Goal: Task Accomplishment & Management: Manage account settings

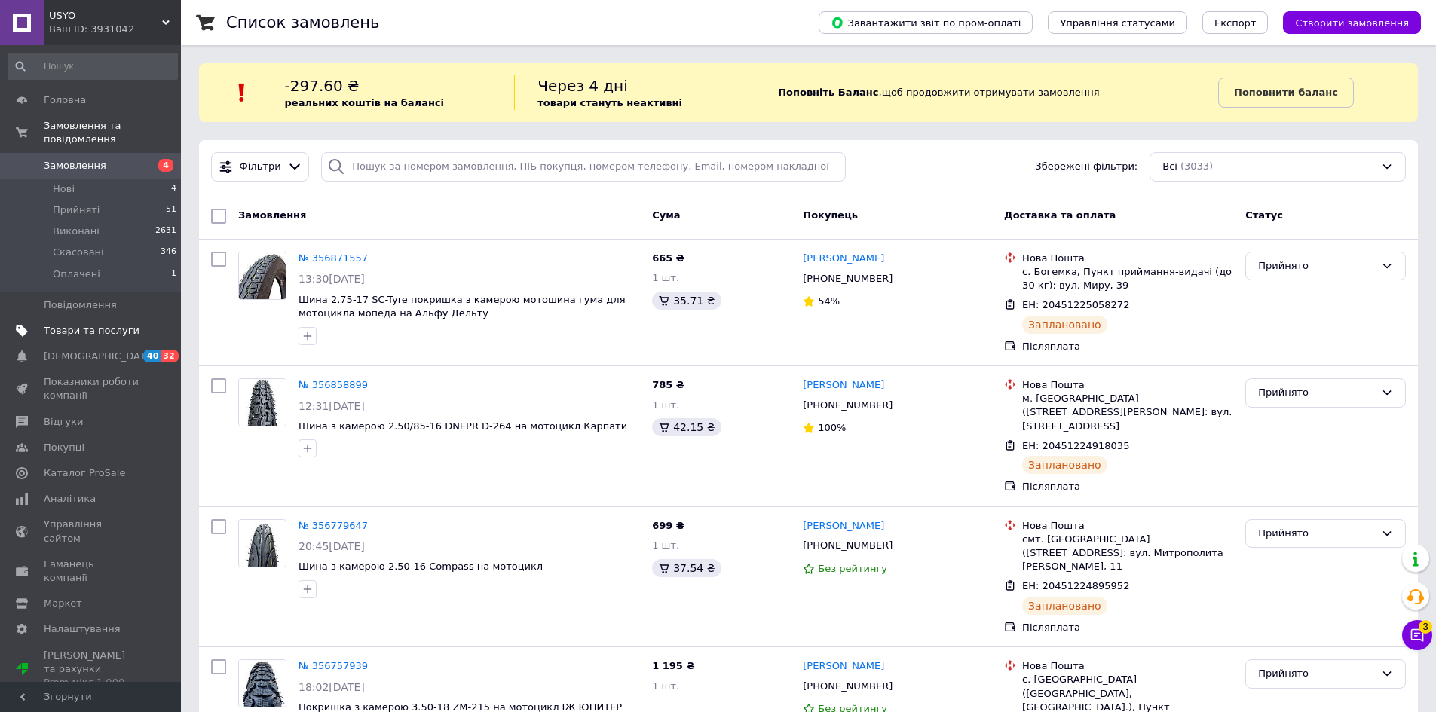
click at [68, 159] on link "Замовлення 4" at bounding box center [92, 166] width 185 height 26
click at [92, 326] on link "Товари та послуги" at bounding box center [92, 331] width 185 height 26
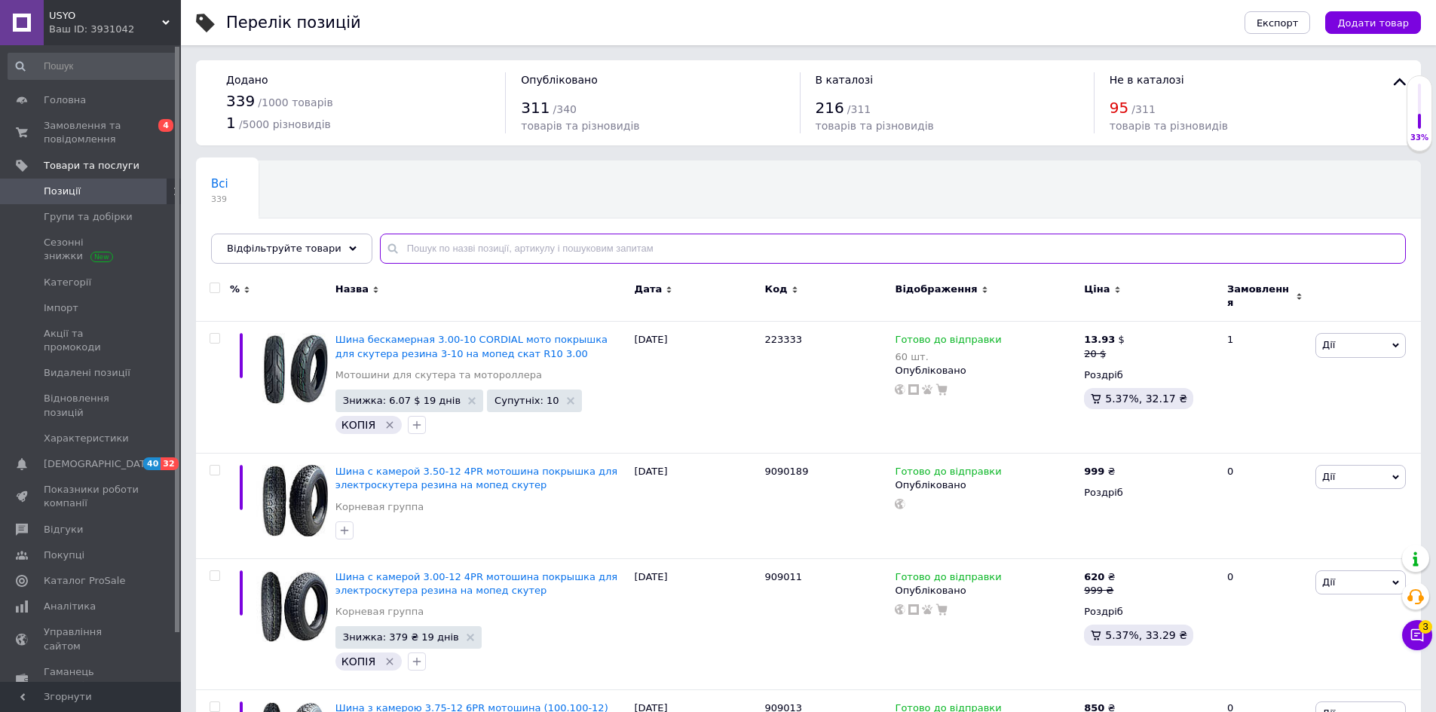
click at [445, 260] on input "text" at bounding box center [893, 249] width 1026 height 30
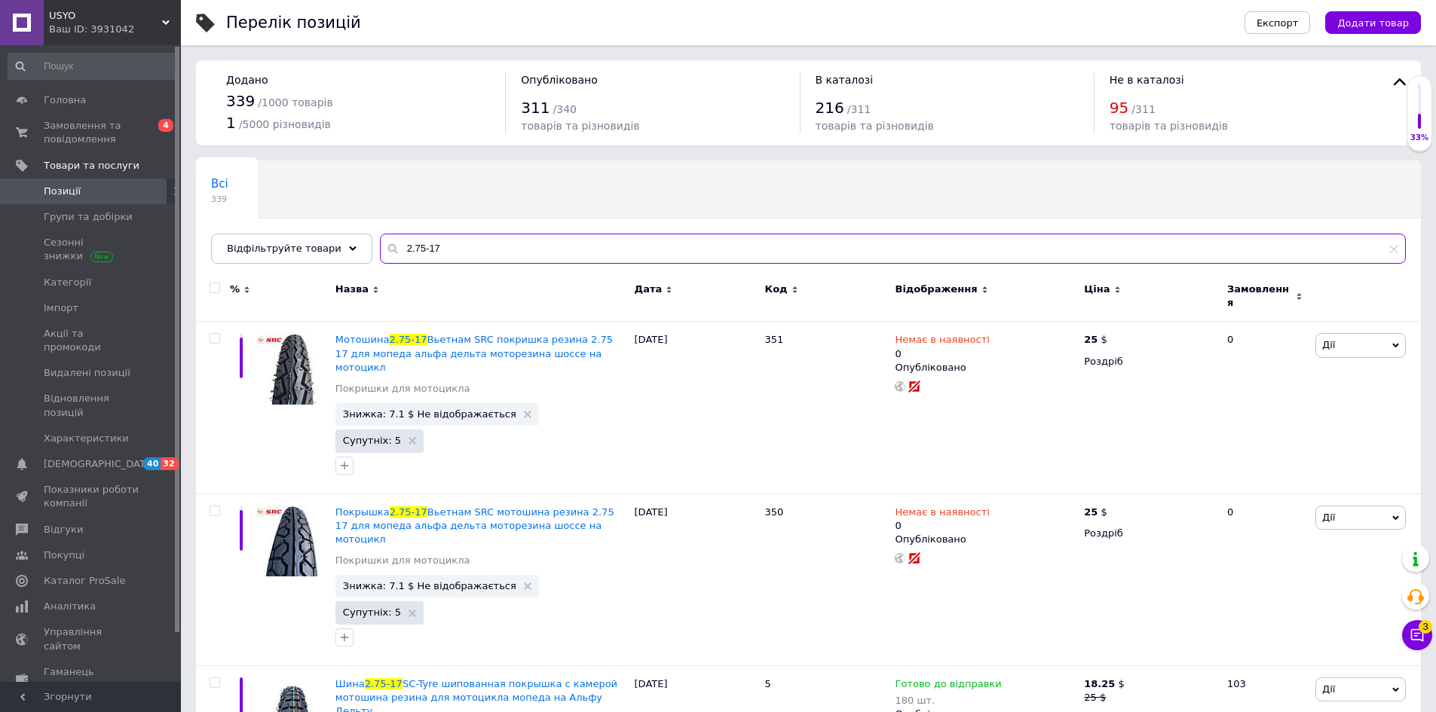
click at [410, 248] on input "2.75-17" at bounding box center [893, 249] width 1026 height 30
click at [409, 248] on input "2.75-17" at bounding box center [893, 249] width 1026 height 30
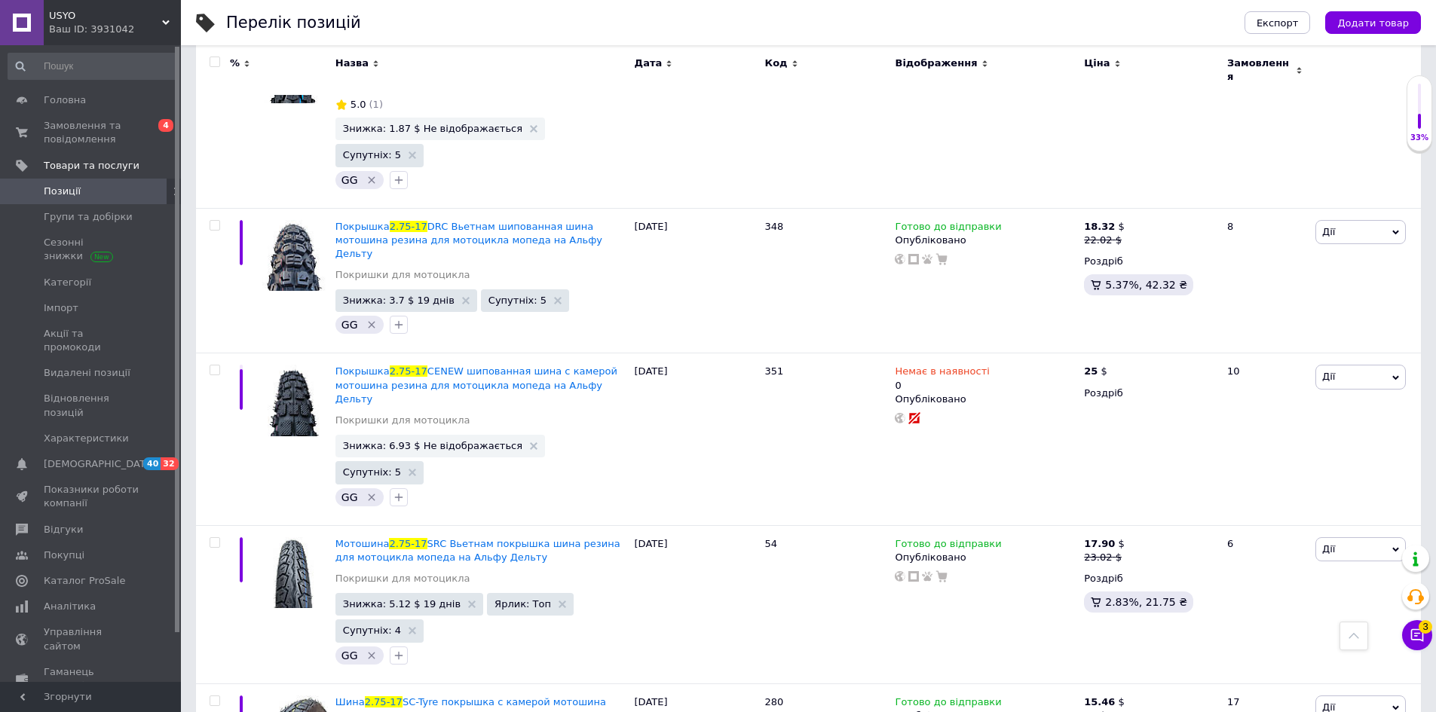
scroll to position [243, 0]
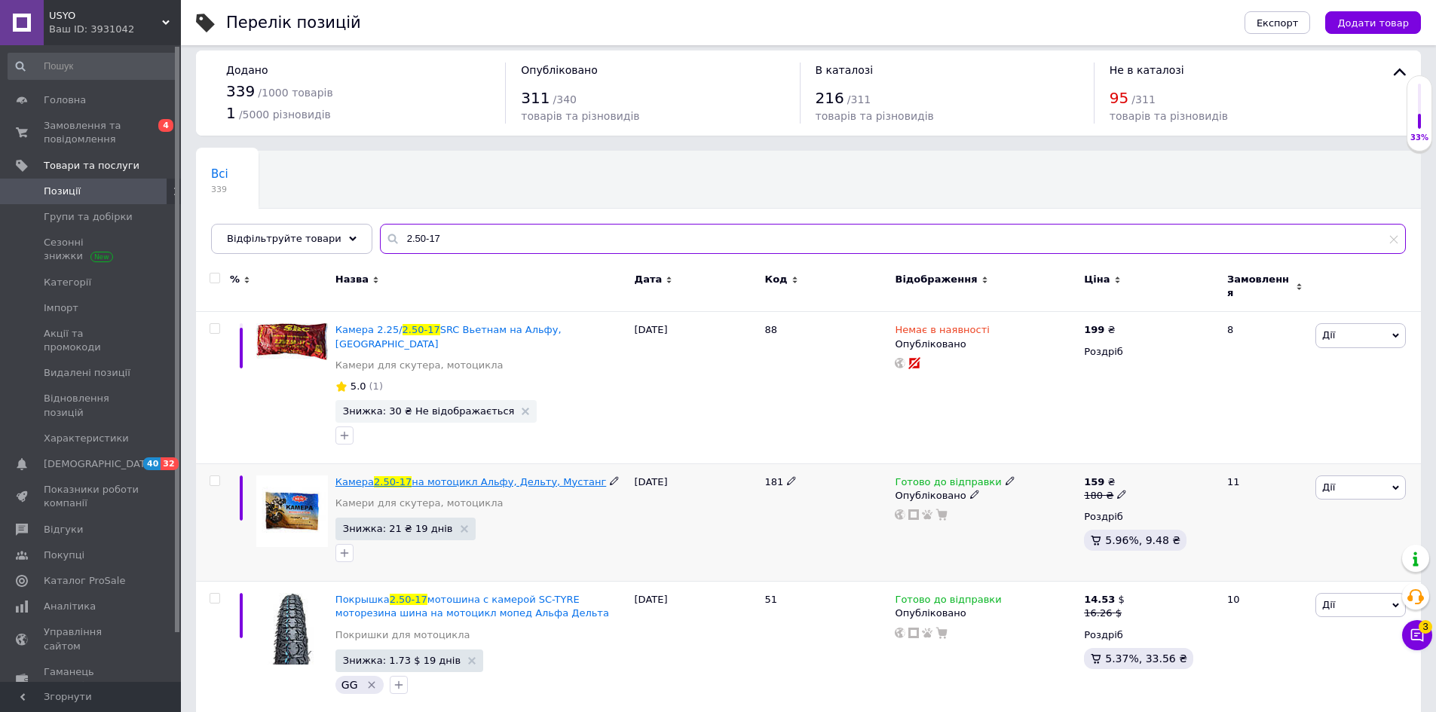
scroll to position [151, 0]
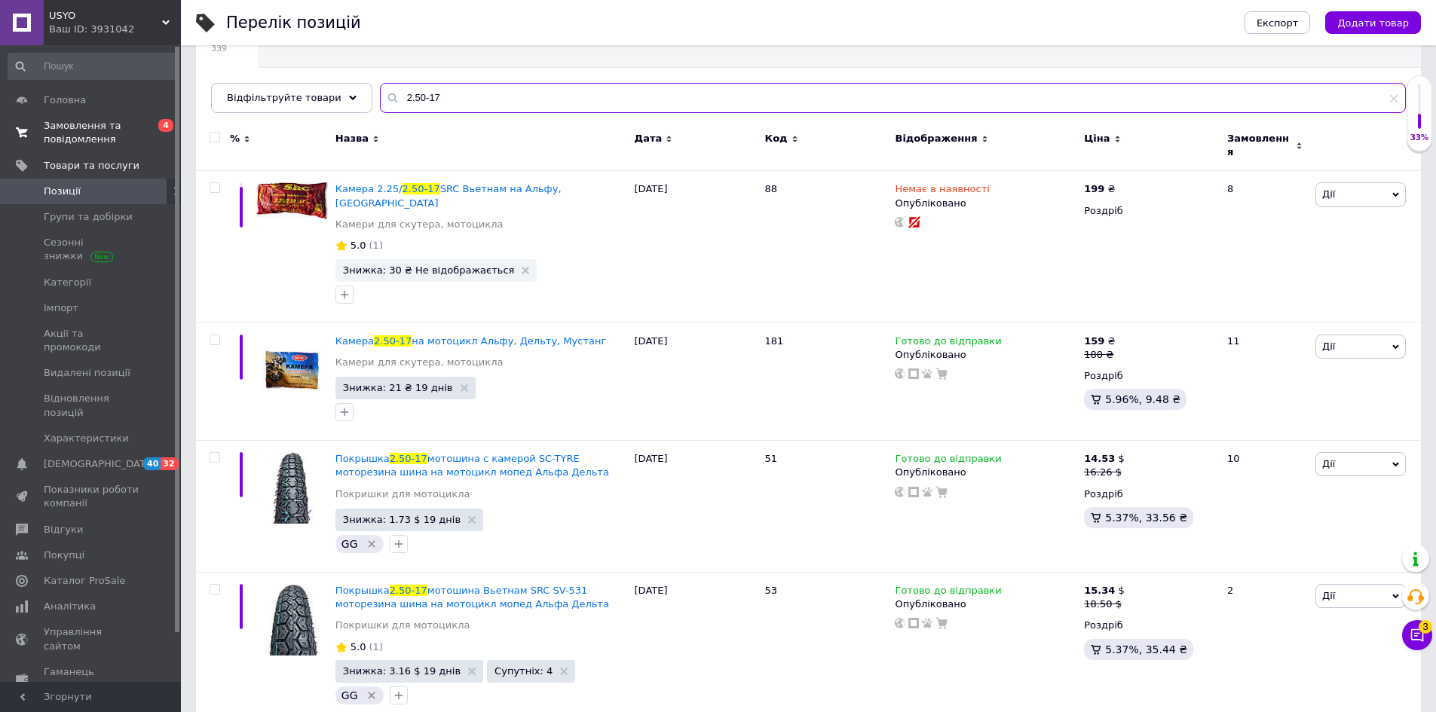
type input "2.50-17"
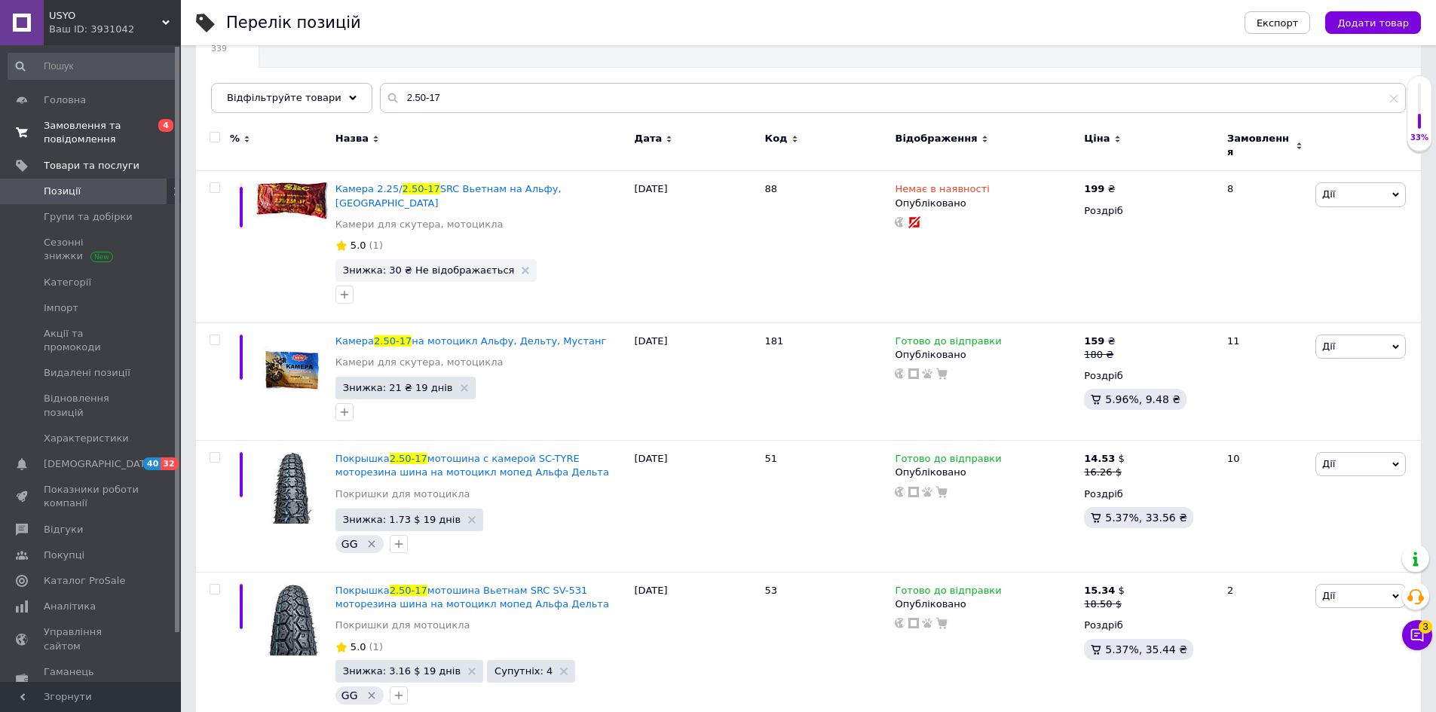
click at [70, 130] on span "Замовлення та повідомлення" at bounding box center [92, 132] width 96 height 27
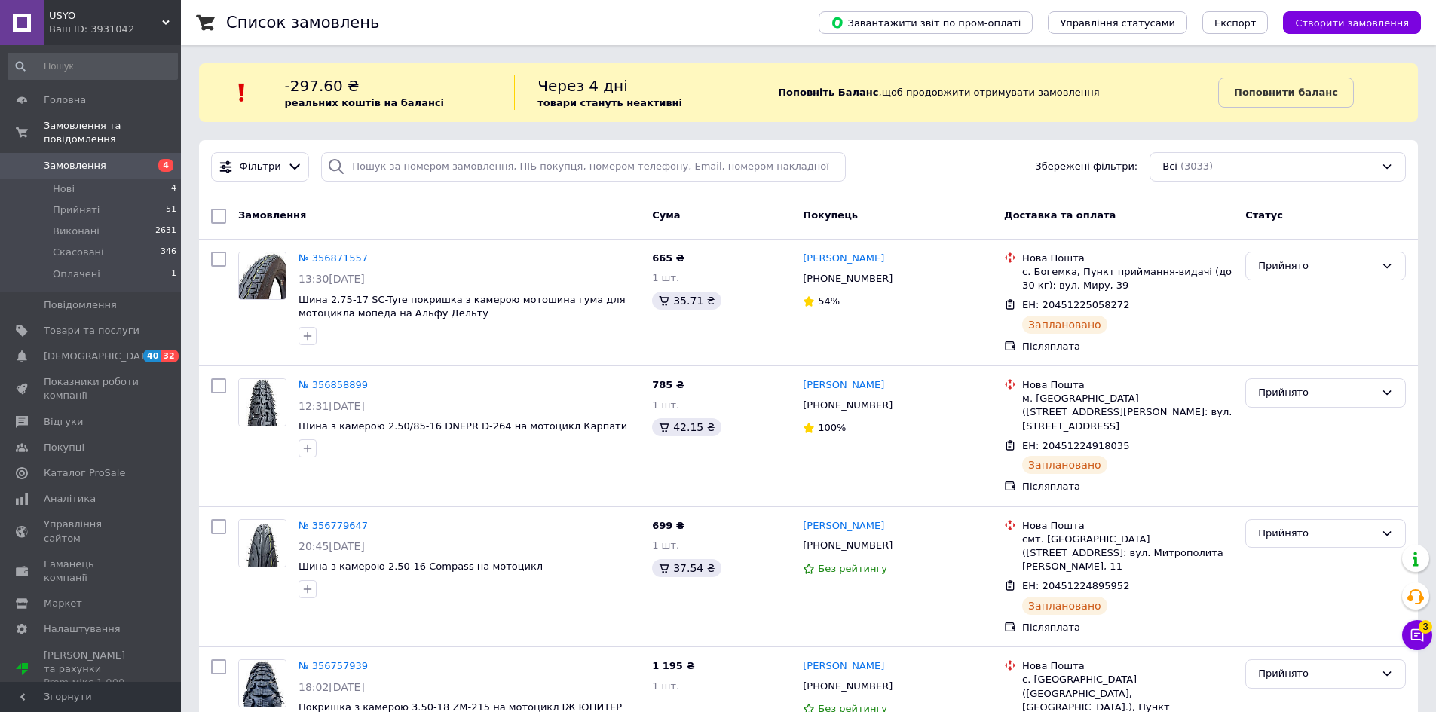
click at [148, 159] on span "4" at bounding box center [159, 166] width 41 height 14
click at [358, 167] on input "search" at bounding box center [583, 166] width 525 height 29
paste input "20451223914431"
type input "20451223914431"
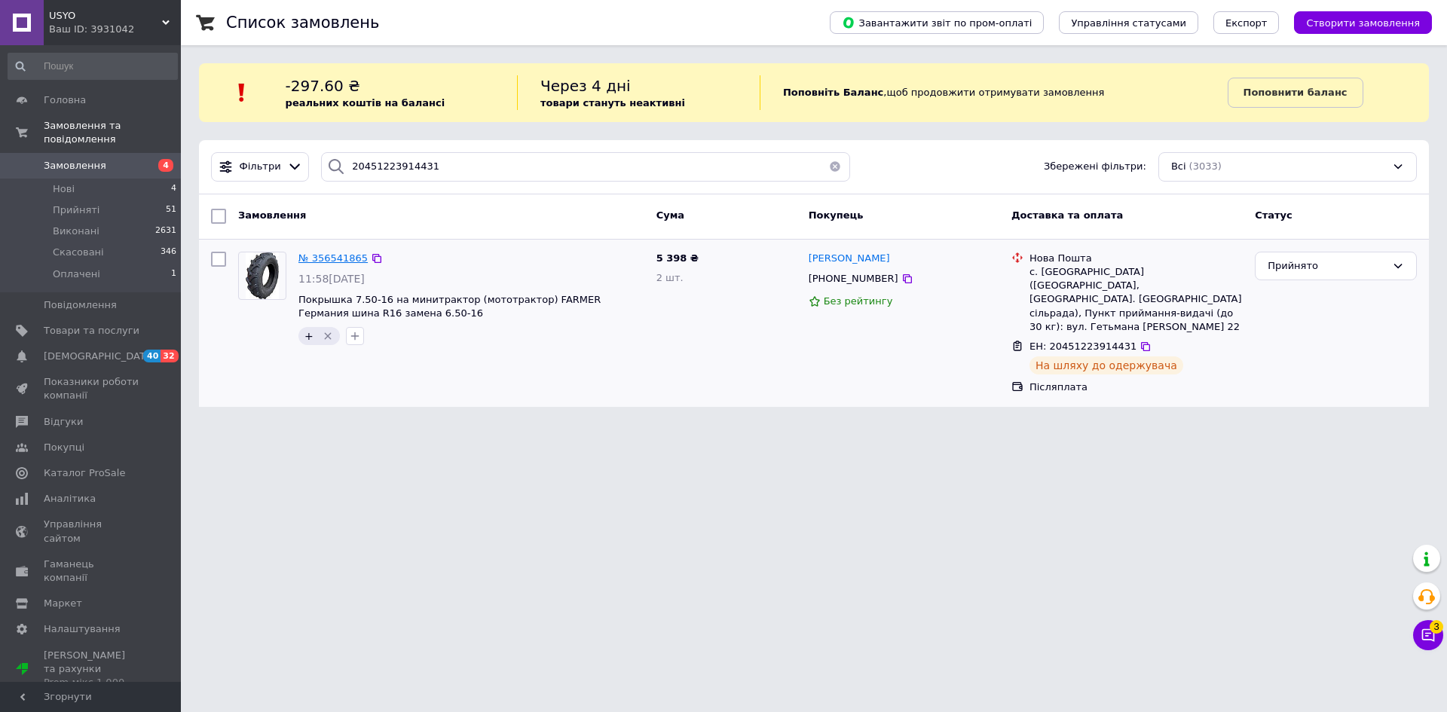
click at [341, 259] on span "№ 356541865" at bounding box center [332, 258] width 69 height 11
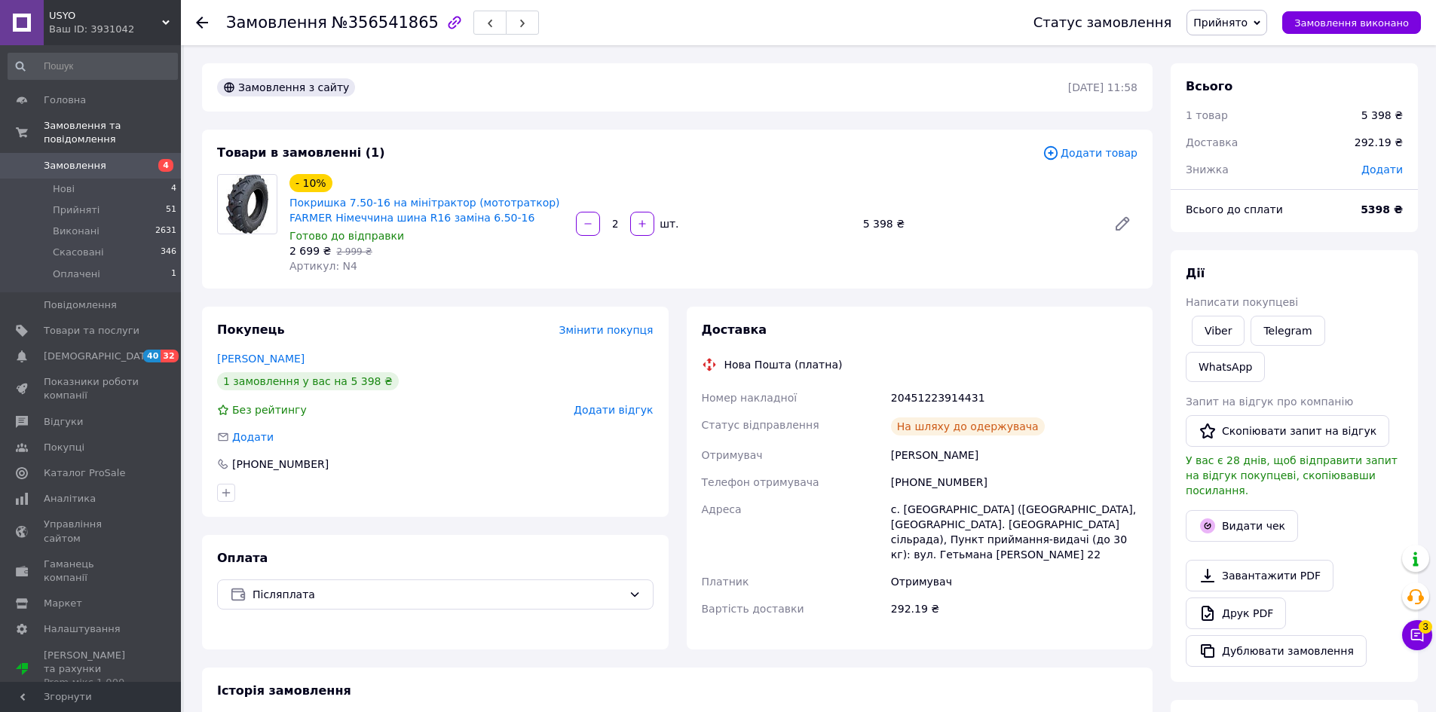
click at [152, 159] on span "4" at bounding box center [159, 166] width 41 height 14
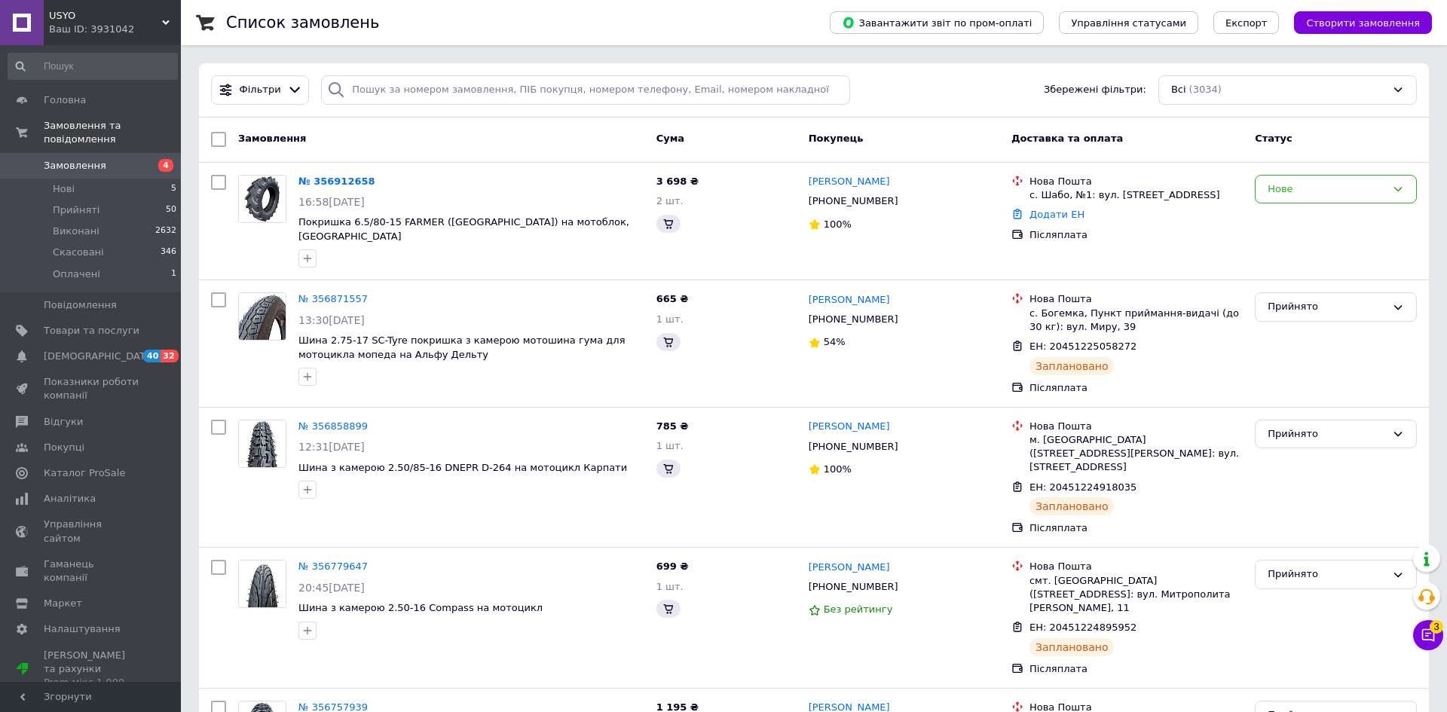
click at [1421, 632] on icon at bounding box center [1428, 635] width 15 height 15
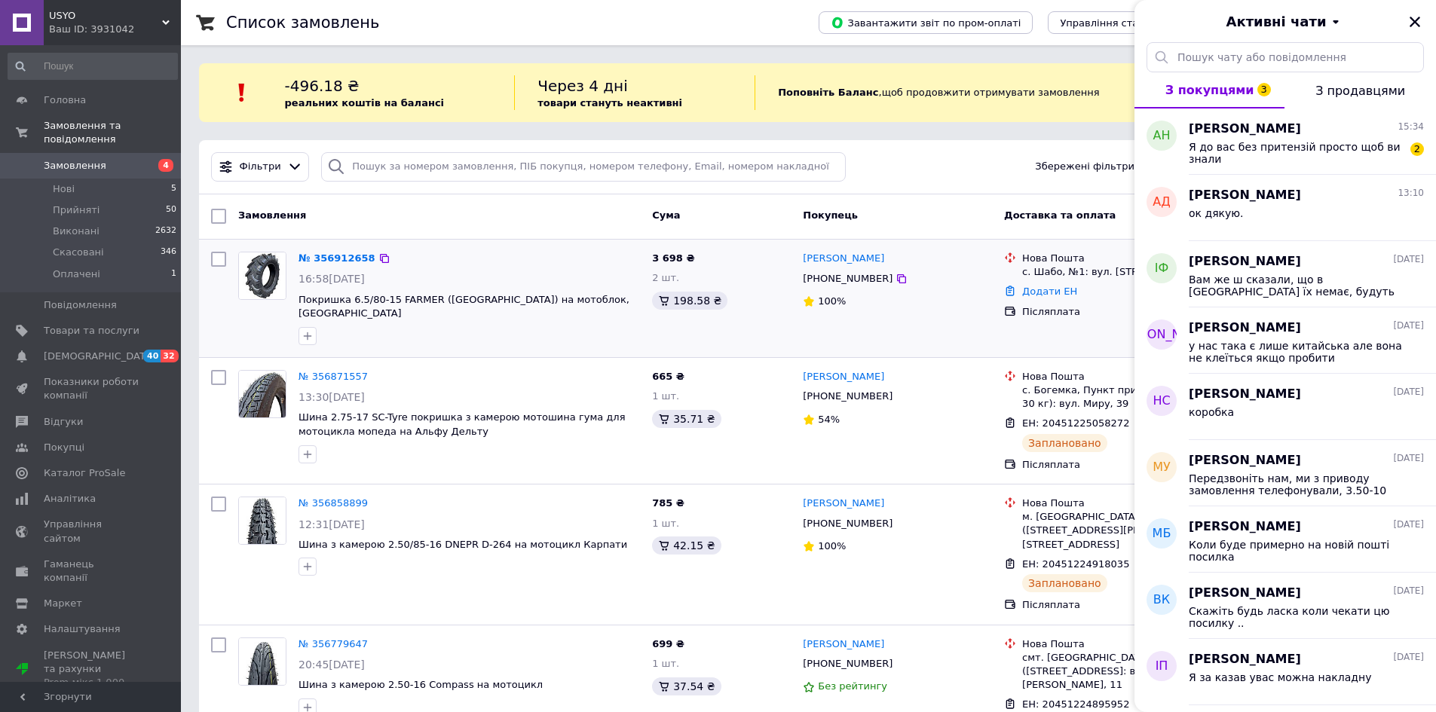
click at [574, 268] on div "№ 356912658 16:58[DATE] Покришка 6.5/80-15 FARMER ([GEOGRAPHIC_DATA]) на мотобл…" at bounding box center [469, 299] width 354 height 106
click at [1321, 170] on div "[PERSON_NAME] 15:34 Я до вас без притензій просто щоб ви знали 2" at bounding box center [1312, 142] width 247 height 66
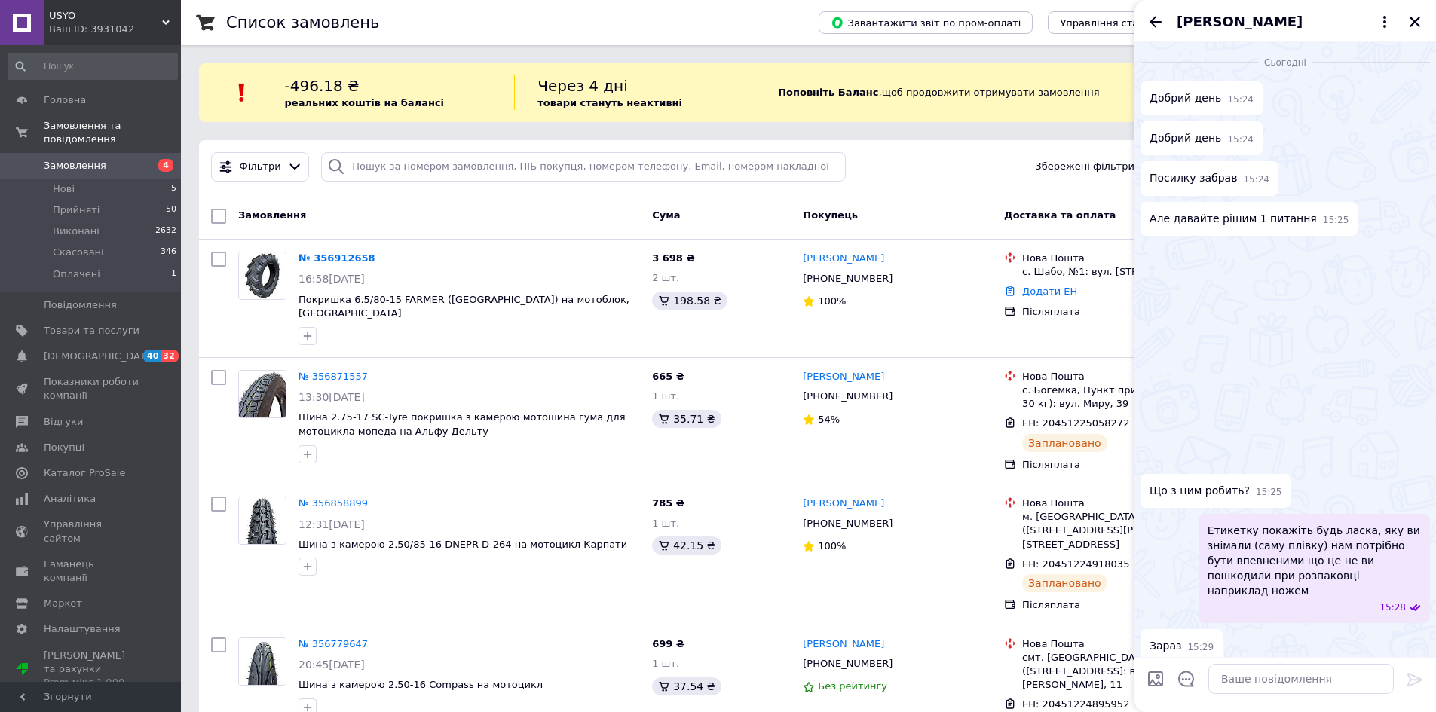
scroll to position [1324, 0]
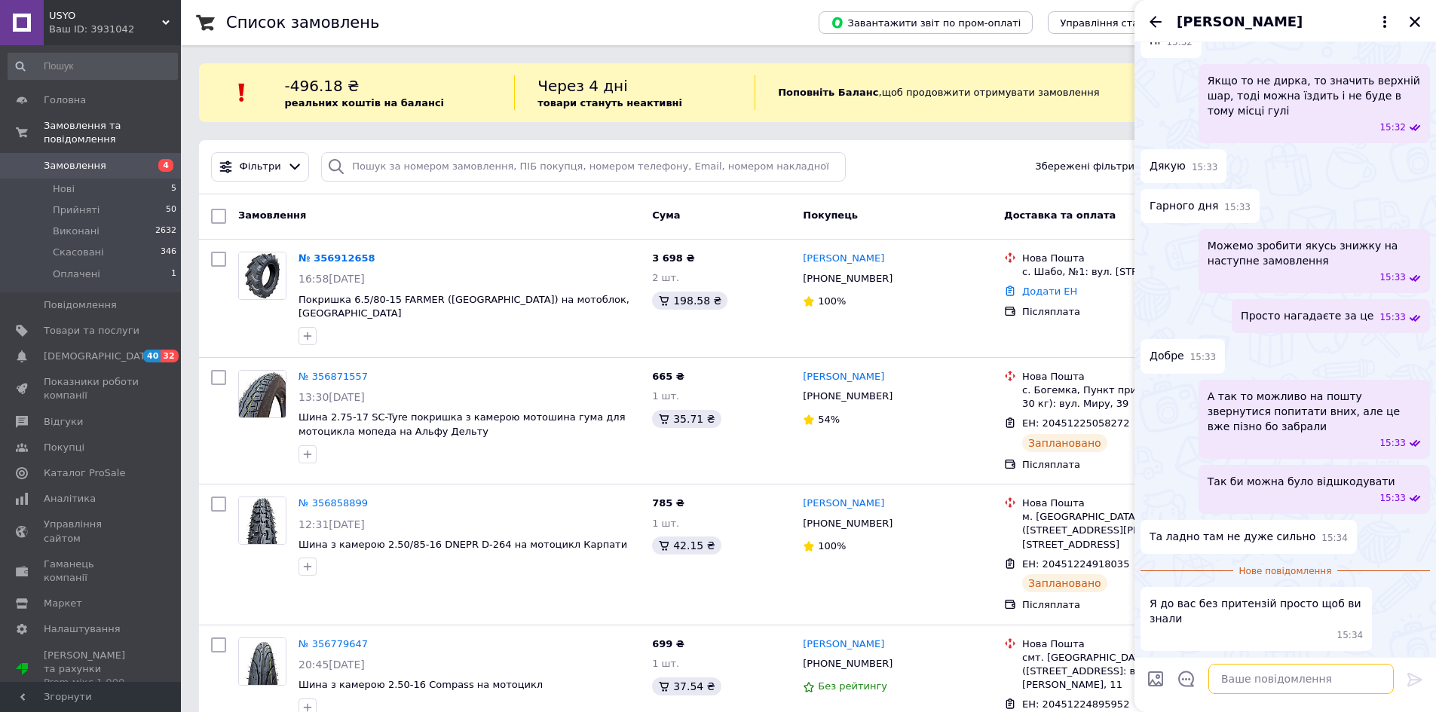
click at [1246, 670] on textarea at bounding box center [1300, 679] width 185 height 30
type textarea "все окей"
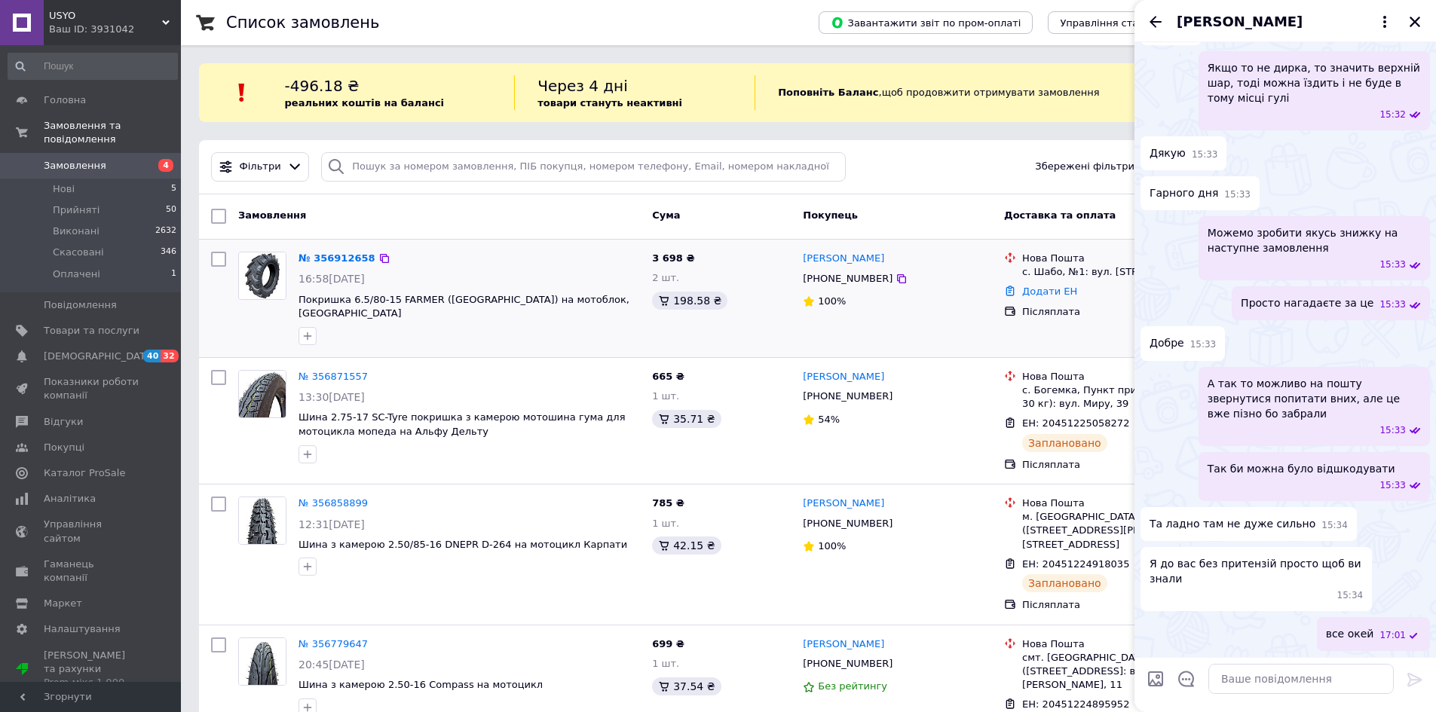
click at [591, 277] on div "16:58[DATE]" at bounding box center [468, 278] width 341 height 15
click at [1416, 20] on icon "Закрити" at bounding box center [1415, 22] width 11 height 11
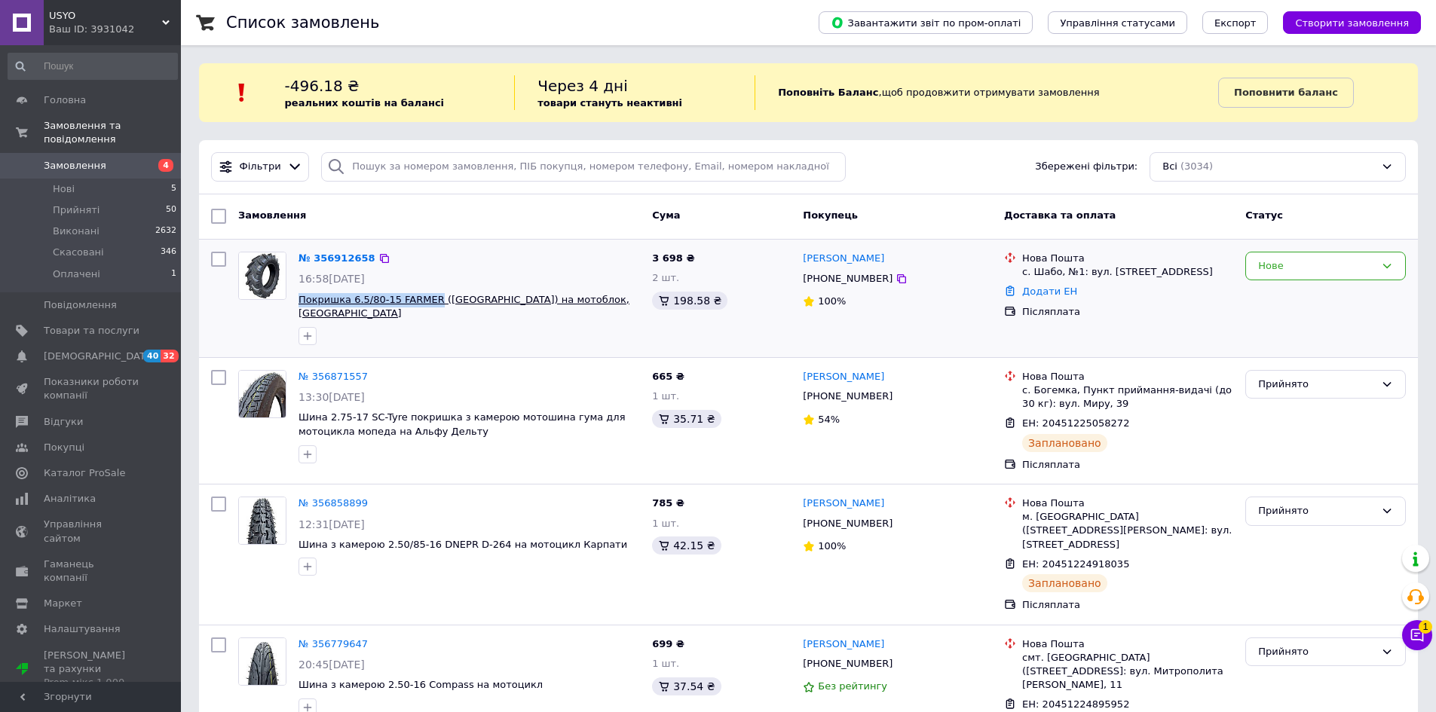
drag, startPoint x: 295, startPoint y: 298, endPoint x: 427, endPoint y: 298, distance: 132.7
click at [427, 298] on div "№ 356912658 16:58[DATE] Покришка 6.5/80-15 FARMER ([GEOGRAPHIC_DATA]) на мотобл…" at bounding box center [469, 299] width 354 height 106
copy span "Покришка 6.5/80-15 FARMER"
click at [85, 324] on span "Товари та послуги" at bounding box center [92, 331] width 96 height 14
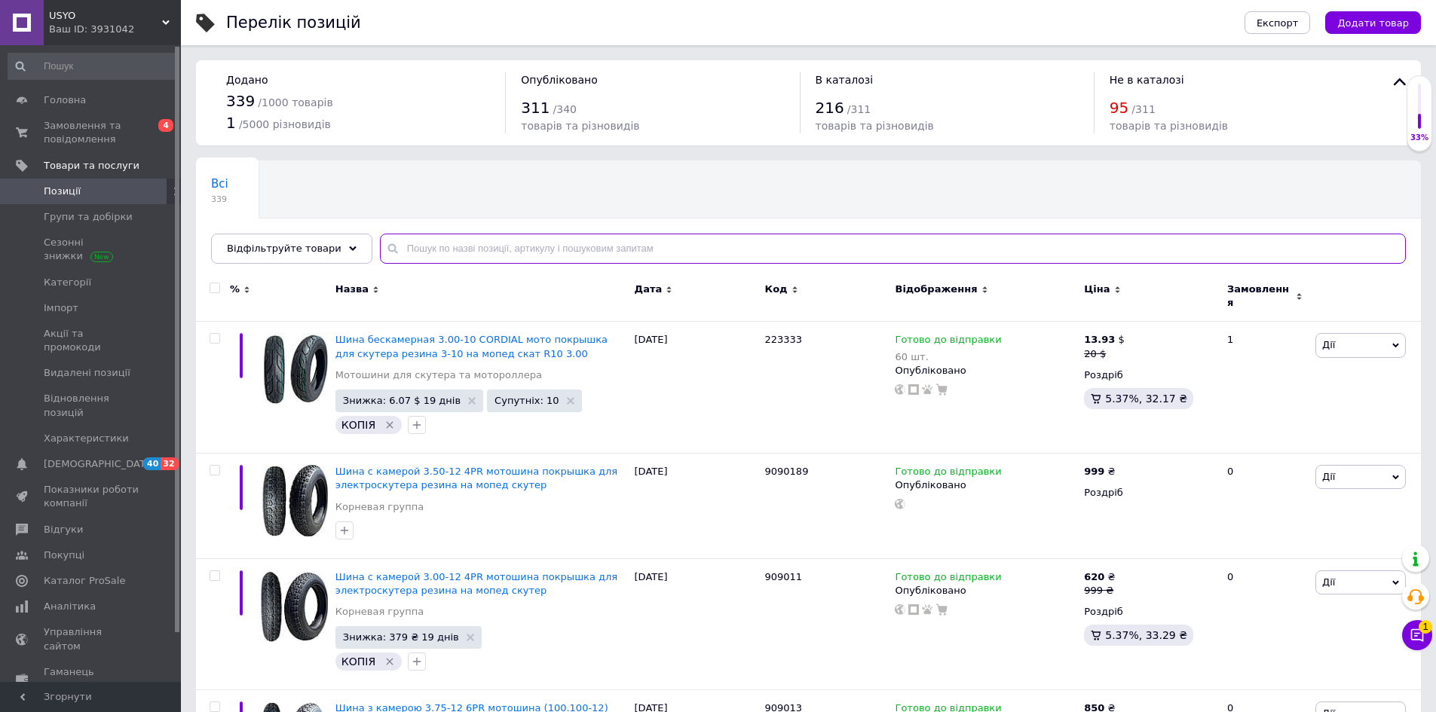
click at [543, 251] on input "text" at bounding box center [893, 249] width 1026 height 30
paste input "Покришка 6.5/80-15 FARMER"
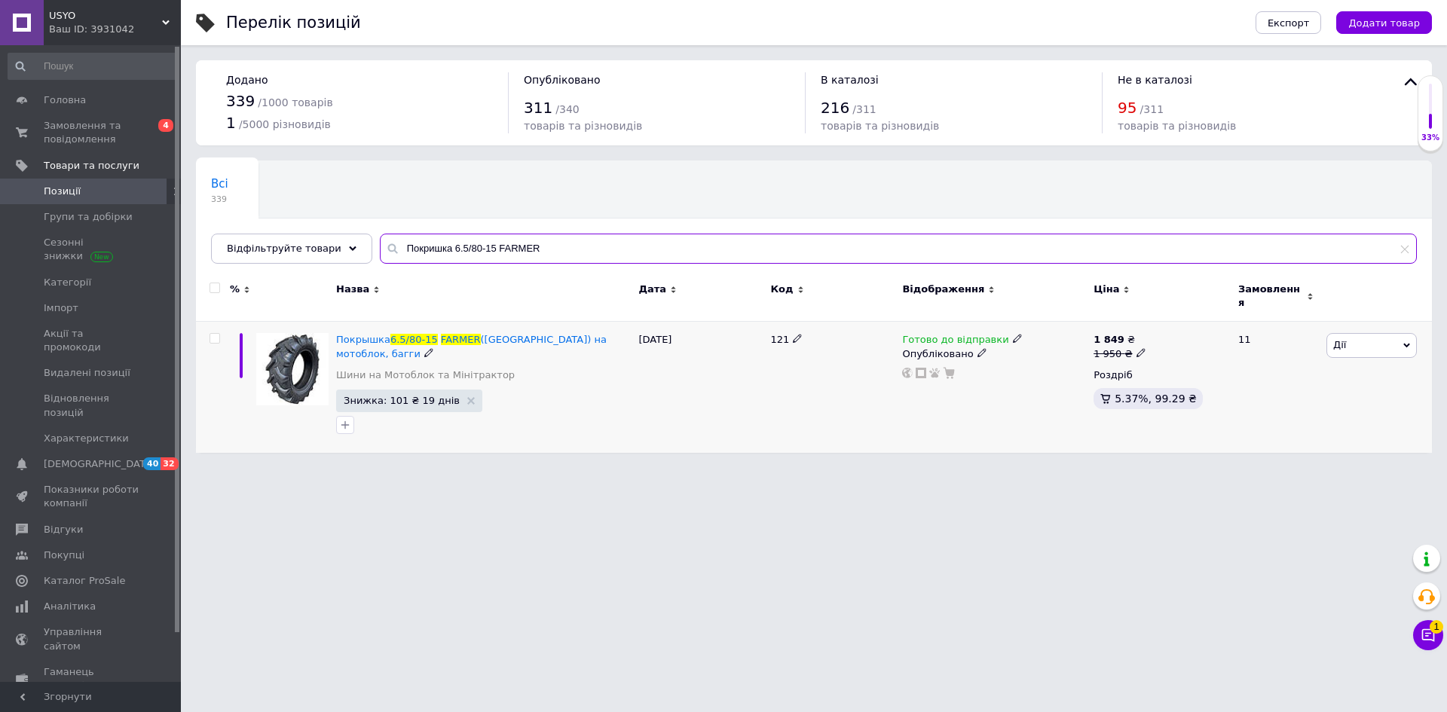
type input "Покришка 6.5/80-15 FARMER"
click at [1013, 335] on use at bounding box center [1017, 339] width 8 height 8
click at [1180, 360] on div "Залишки" at bounding box center [1116, 367] width 188 height 14
click at [1081, 377] on input at bounding box center [1079, 392] width 115 height 30
type input "1"
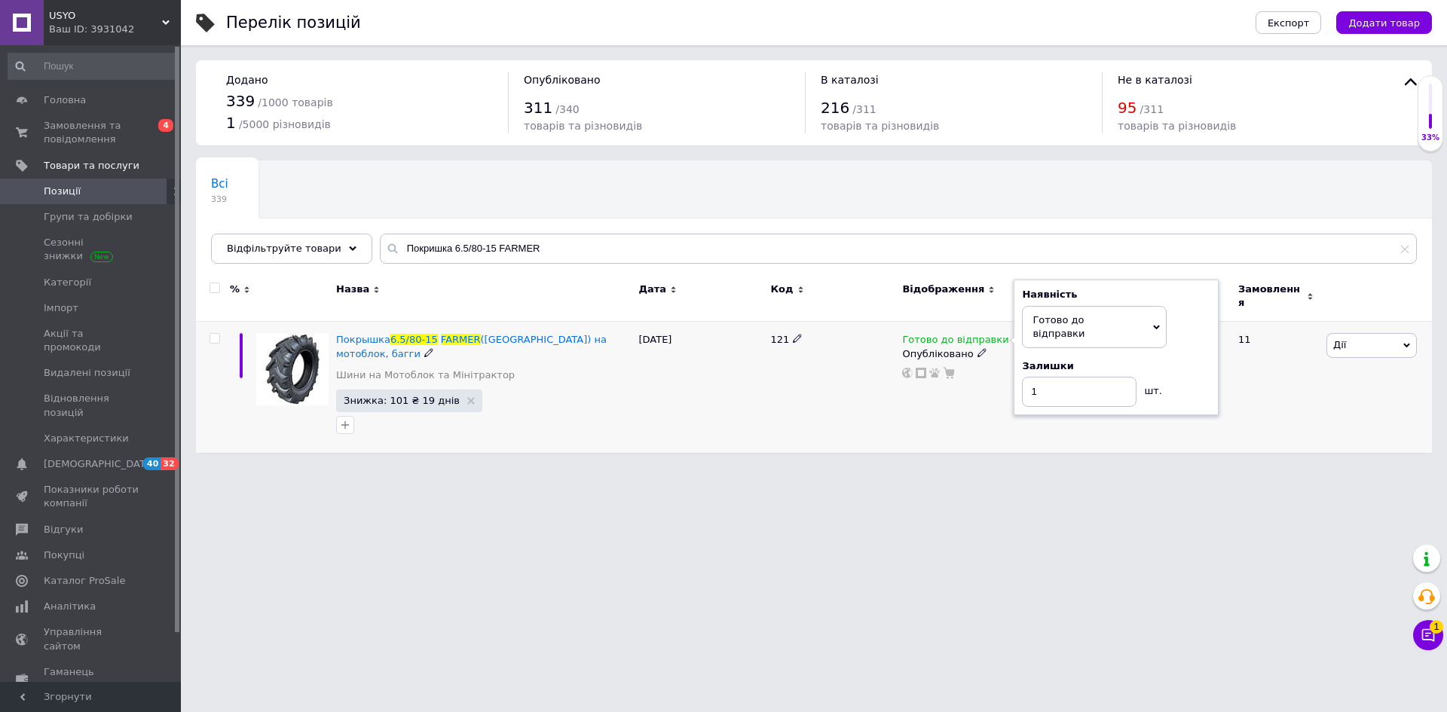
click at [822, 415] on div "121" at bounding box center [833, 387] width 132 height 131
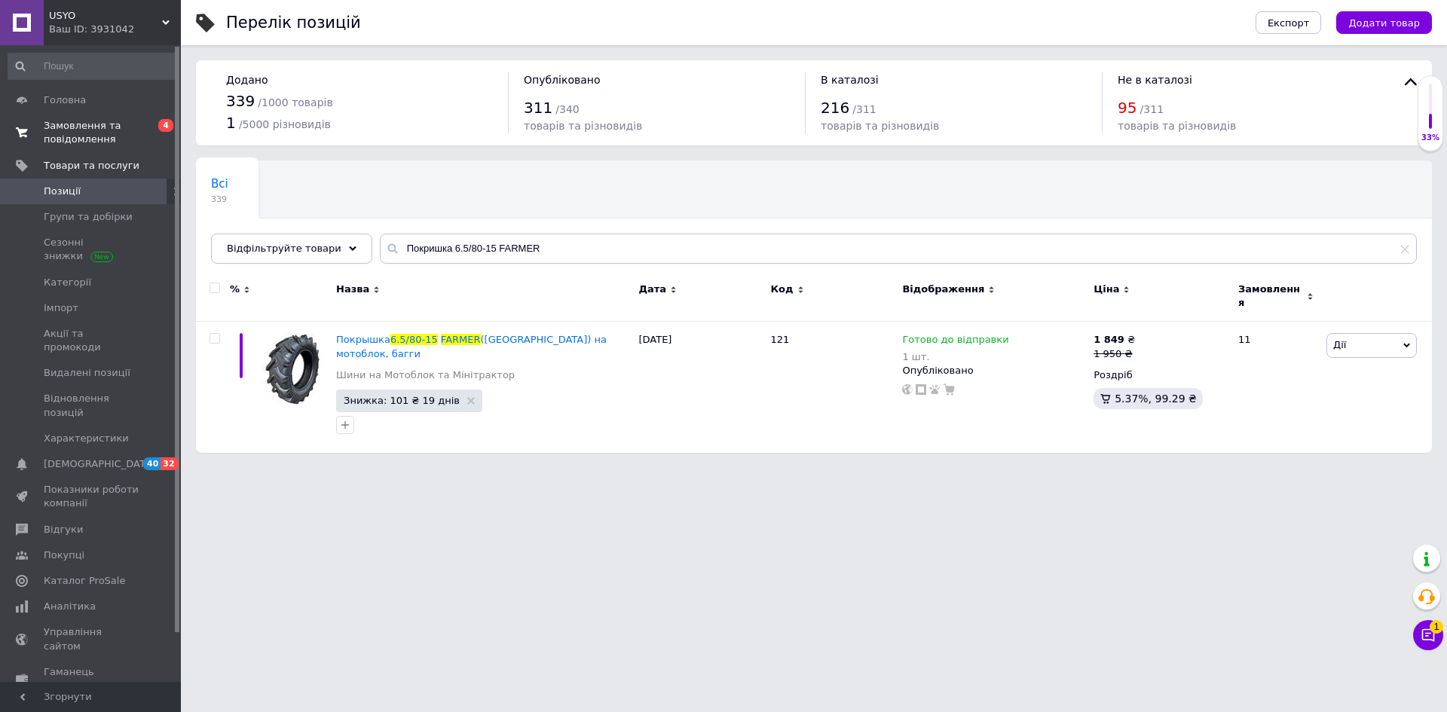
click at [123, 134] on span "Замовлення та повідомлення" at bounding box center [92, 132] width 96 height 27
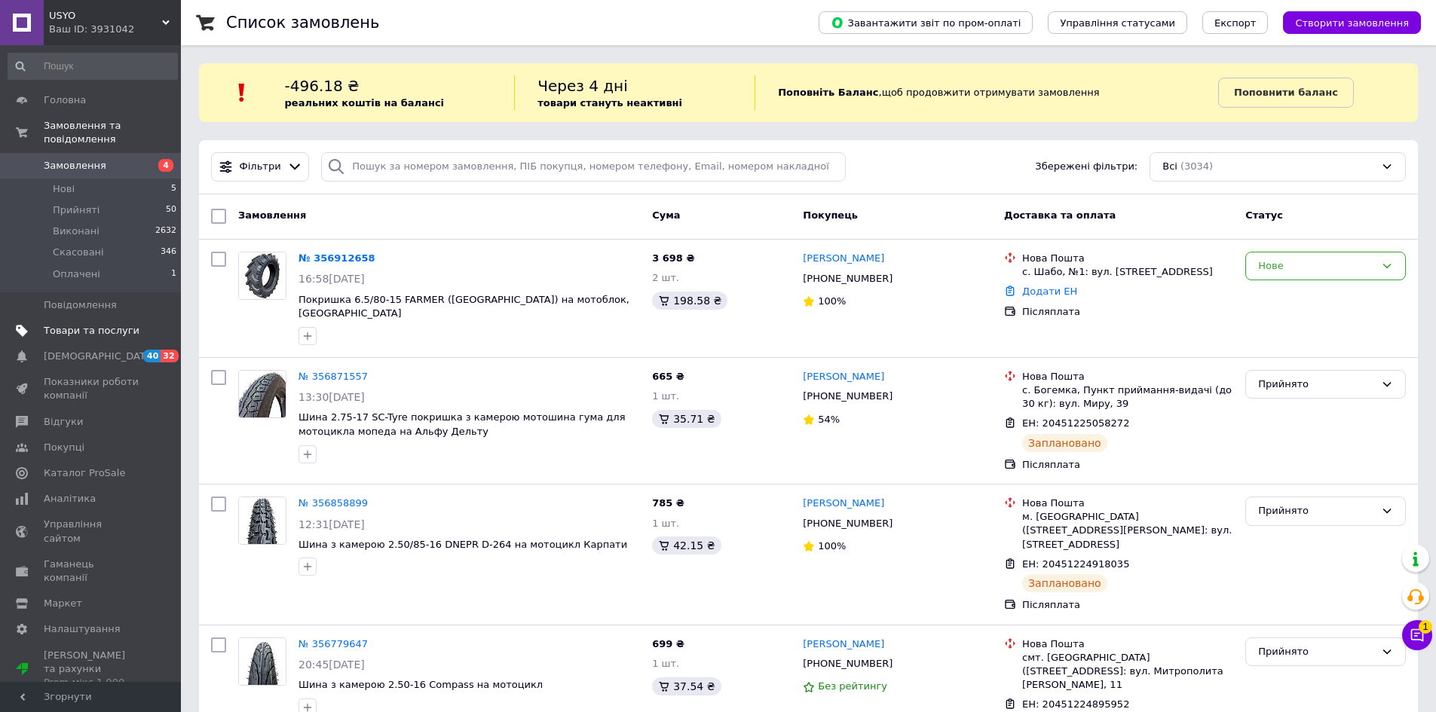
click at [115, 324] on span "Товари та послуги" at bounding box center [92, 331] width 96 height 14
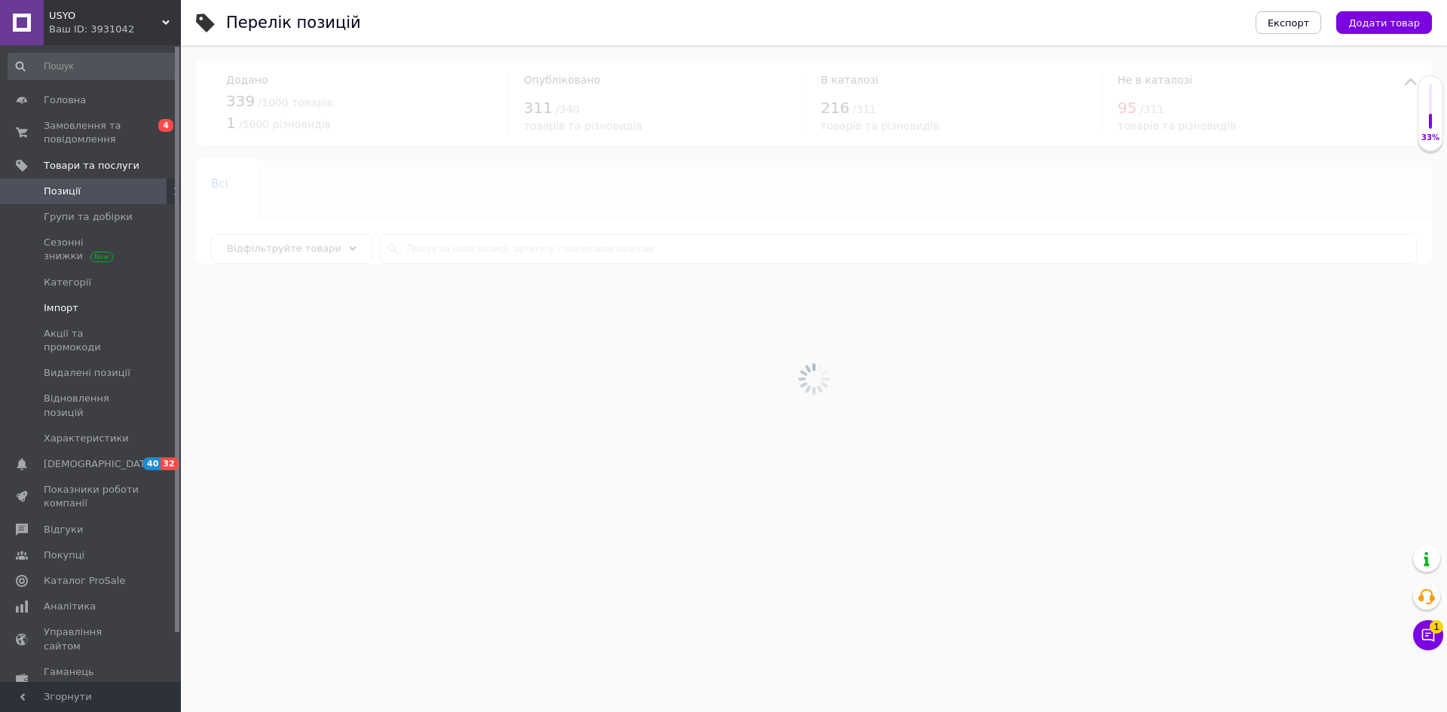
click at [105, 305] on span "Імпорт" at bounding box center [92, 309] width 96 height 14
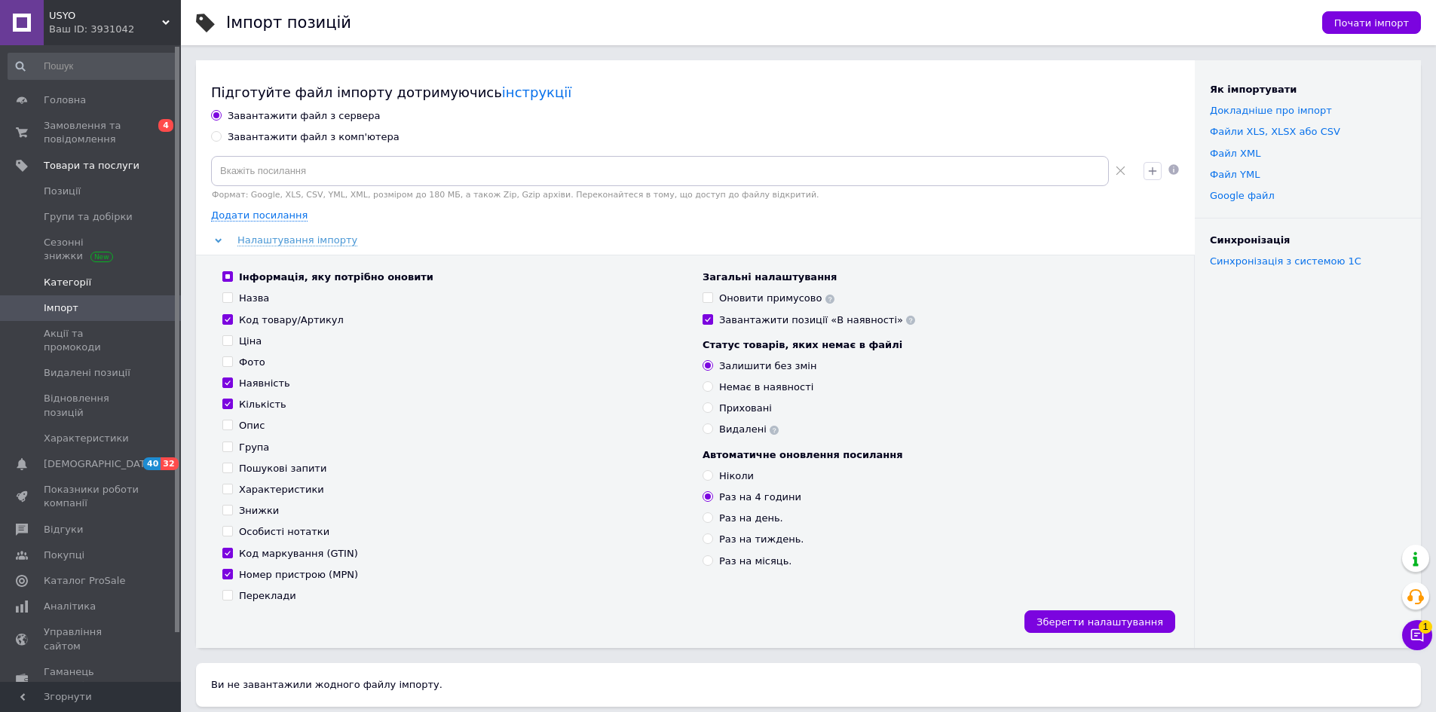
click at [102, 280] on span "Категорії" at bounding box center [92, 283] width 96 height 14
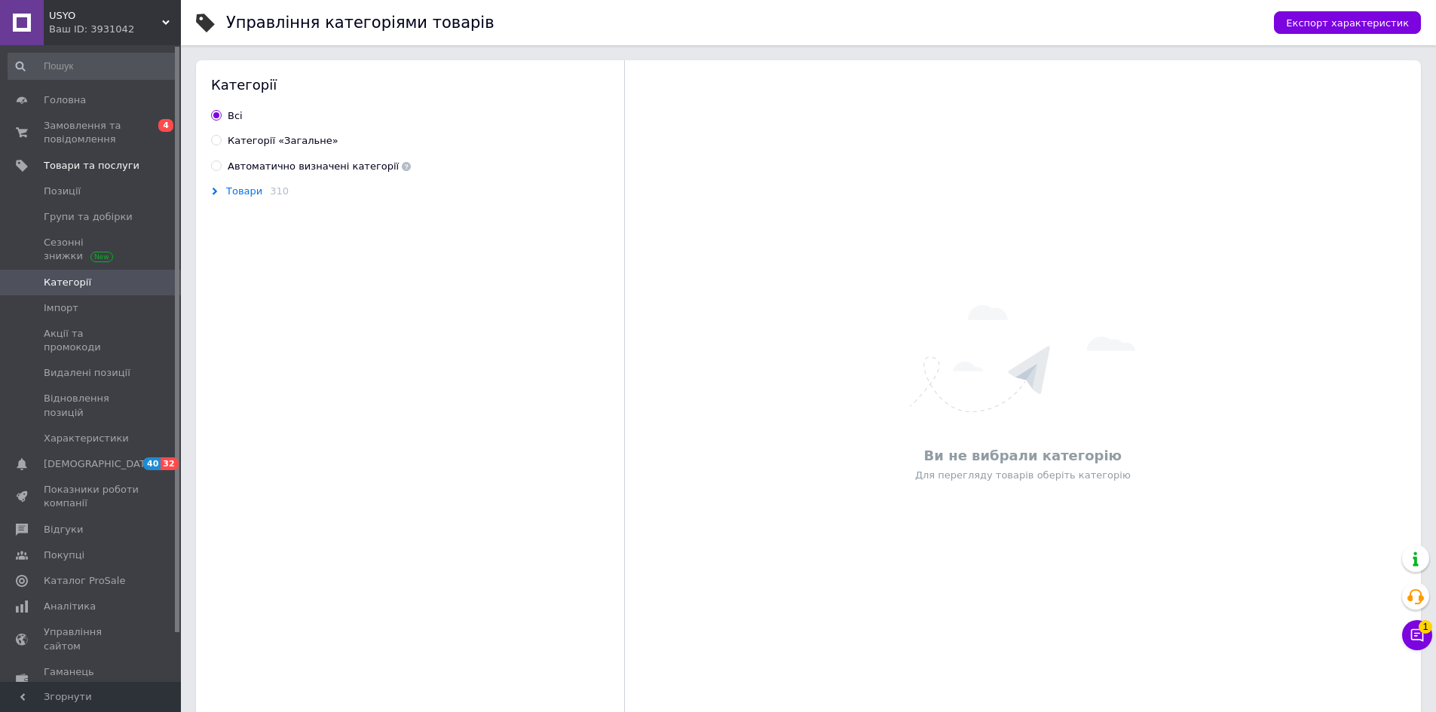
click at [243, 187] on span "Товари" at bounding box center [244, 191] width 36 height 12
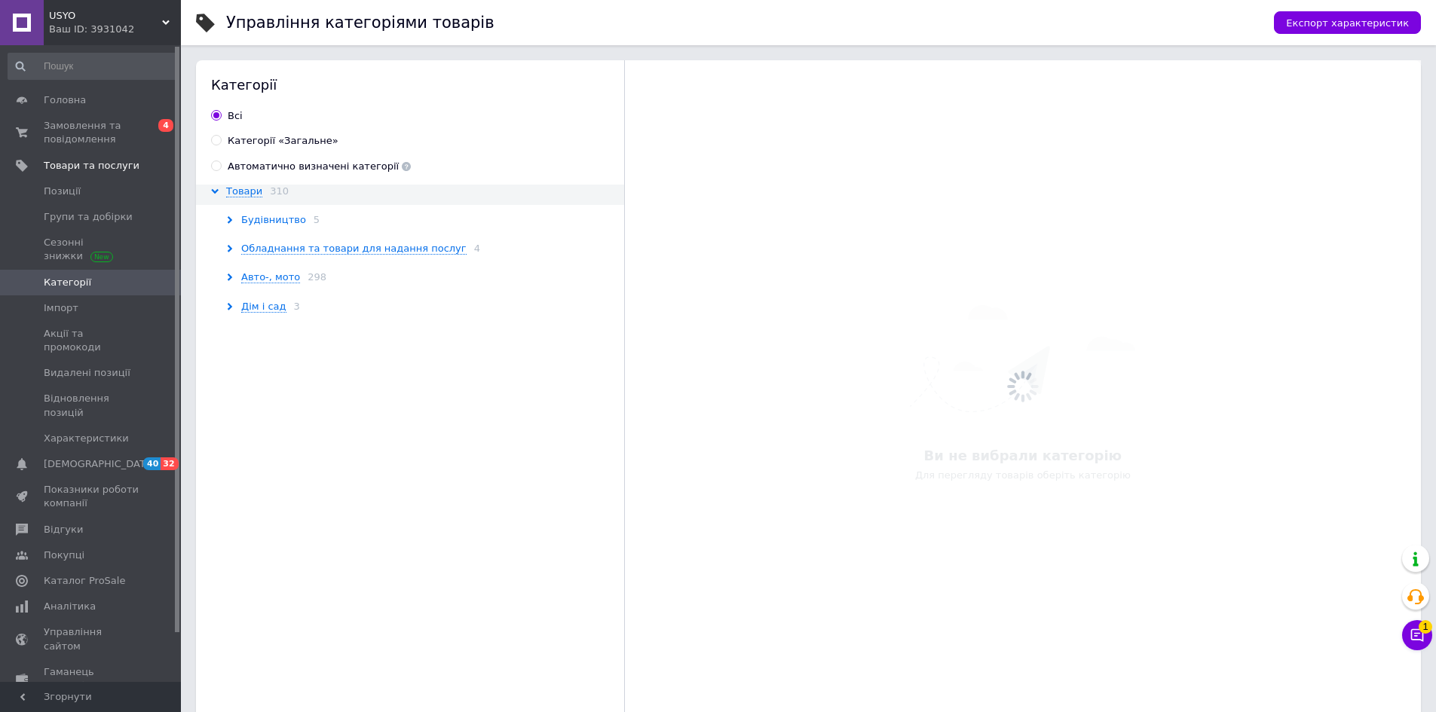
click at [250, 219] on span "Будівництво" at bounding box center [273, 220] width 65 height 12
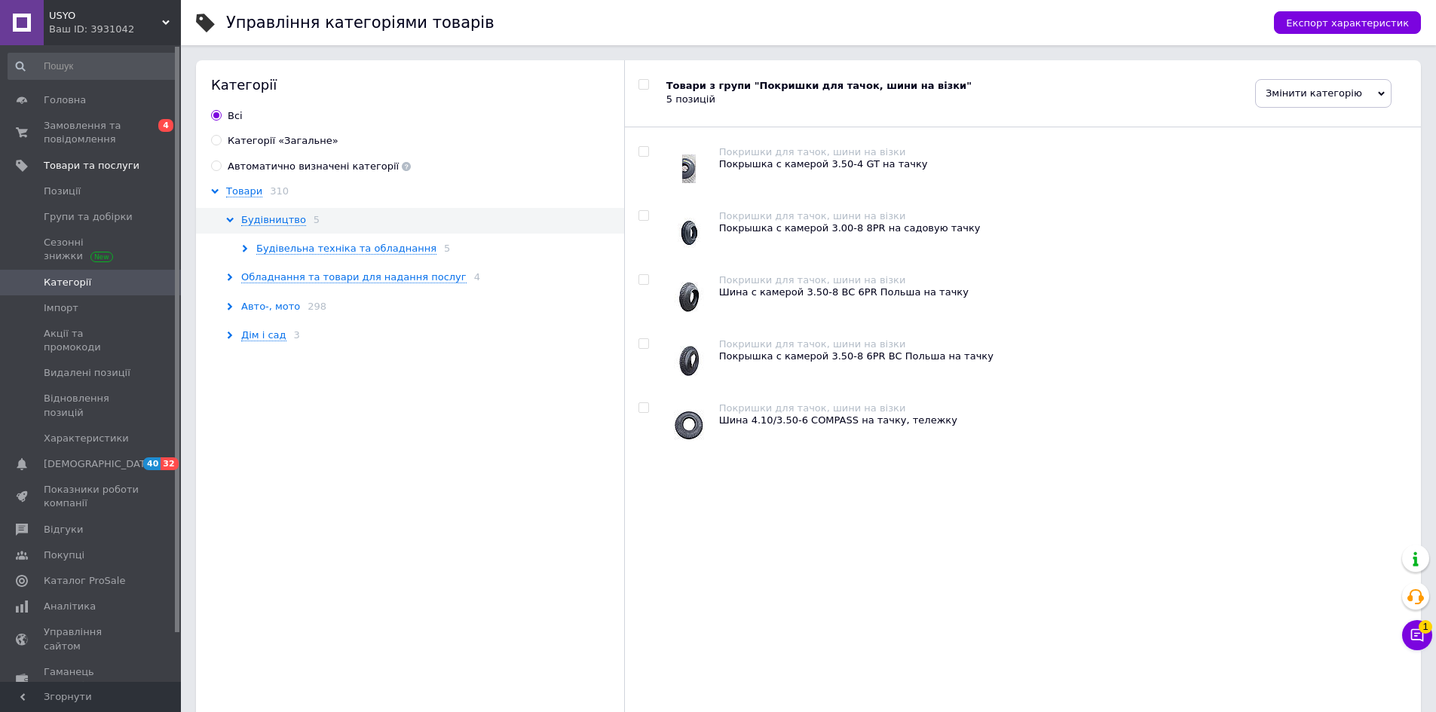
click at [253, 308] on span "Авто-, мото" at bounding box center [270, 307] width 59 height 12
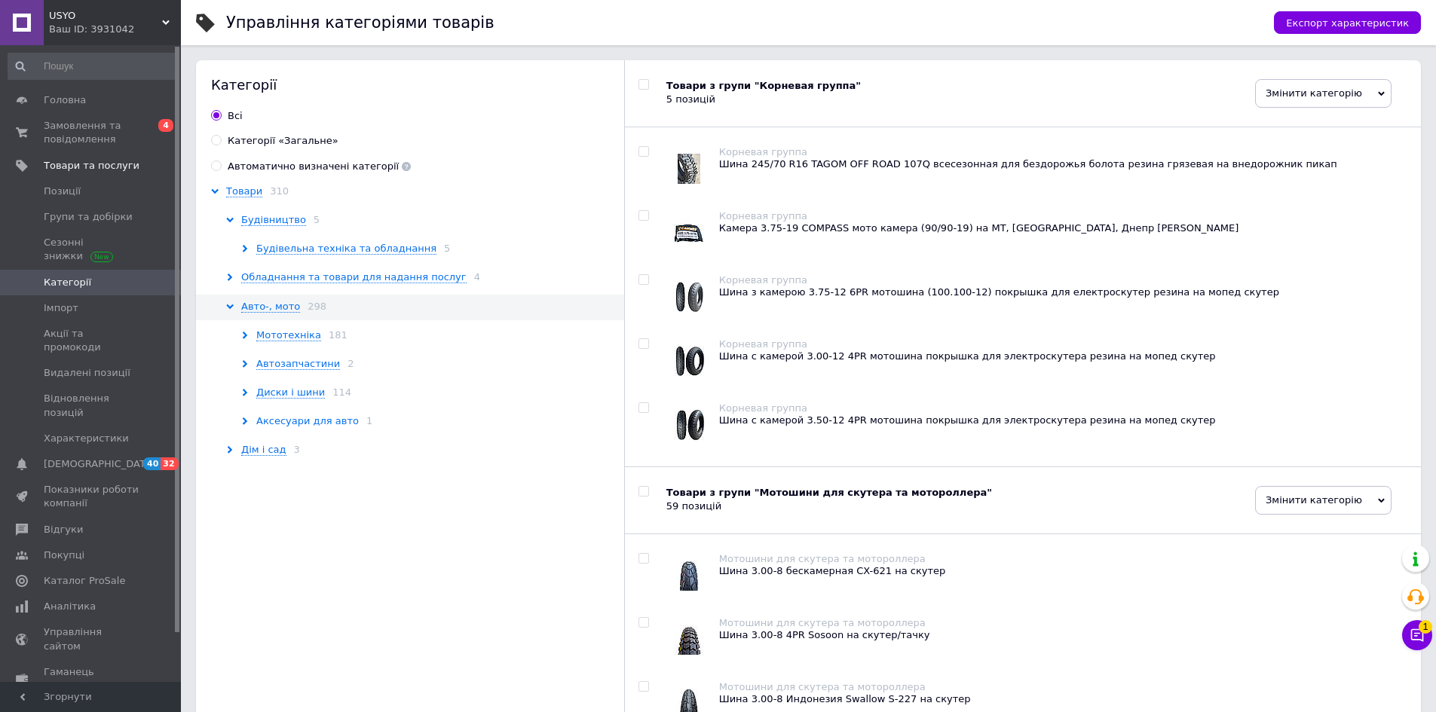
click at [300, 423] on span "Аксесуари для авто" at bounding box center [307, 421] width 103 height 12
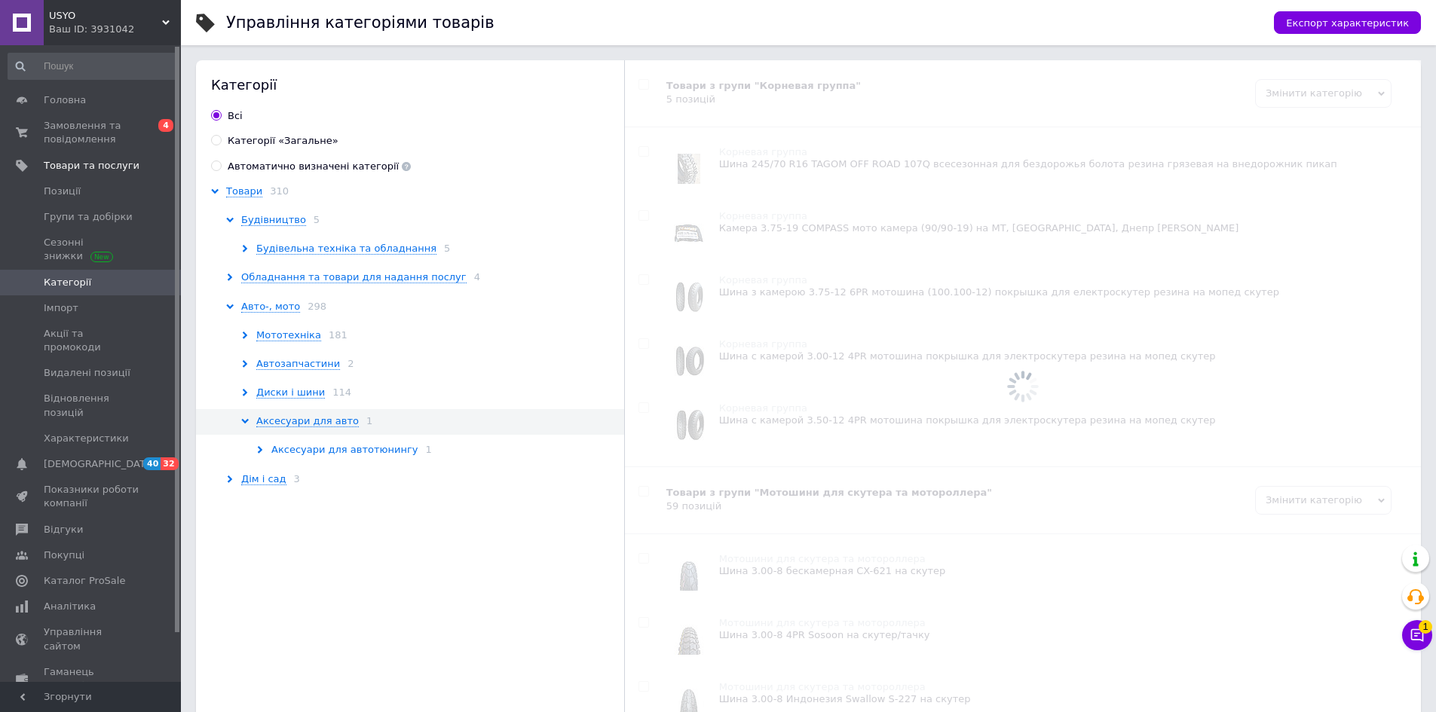
click at [310, 450] on span "Аксесуари для автотюнингу" at bounding box center [344, 450] width 146 height 12
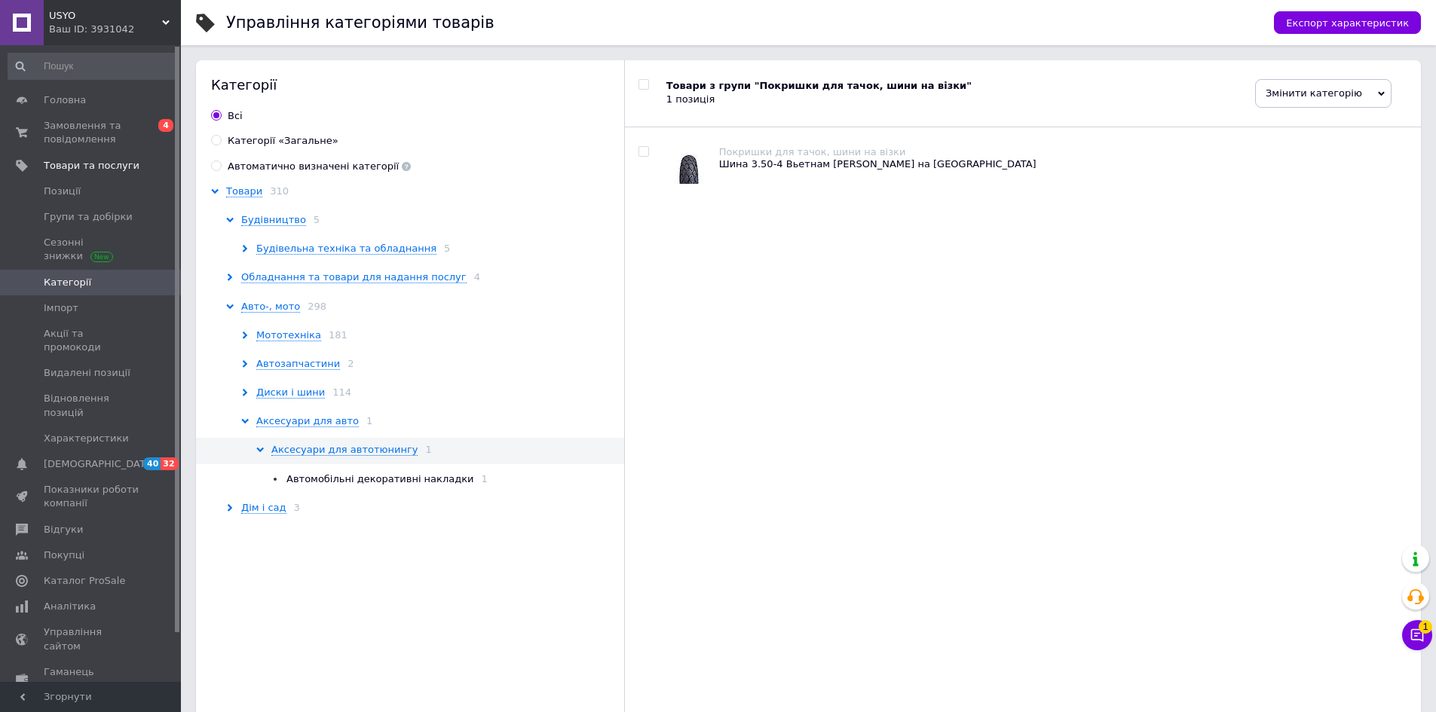
click at [319, 479] on span "Автомобільні декоративні накладки" at bounding box center [380, 478] width 188 height 11
click at [297, 395] on span "Диски і шини" at bounding box center [290, 393] width 69 height 12
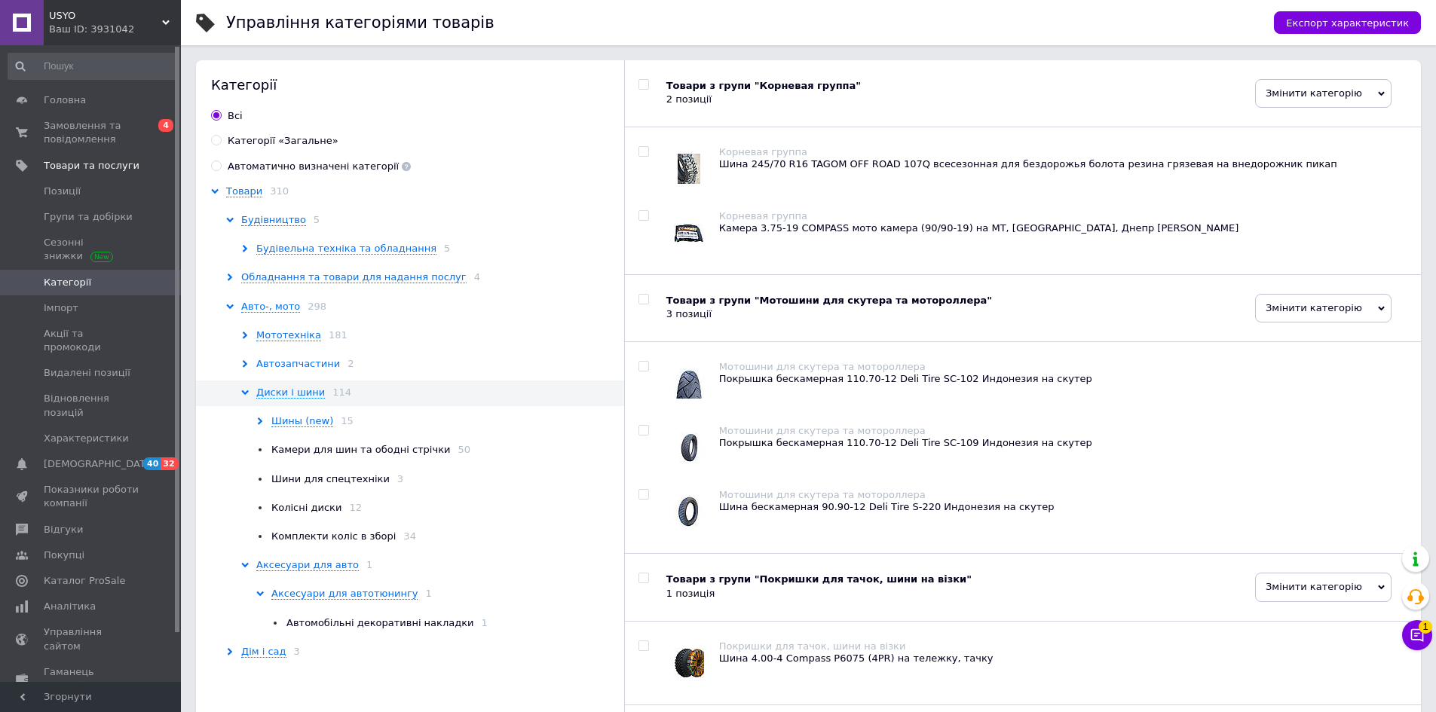
click at [304, 360] on span "Автозапчастини" at bounding box center [298, 364] width 84 height 12
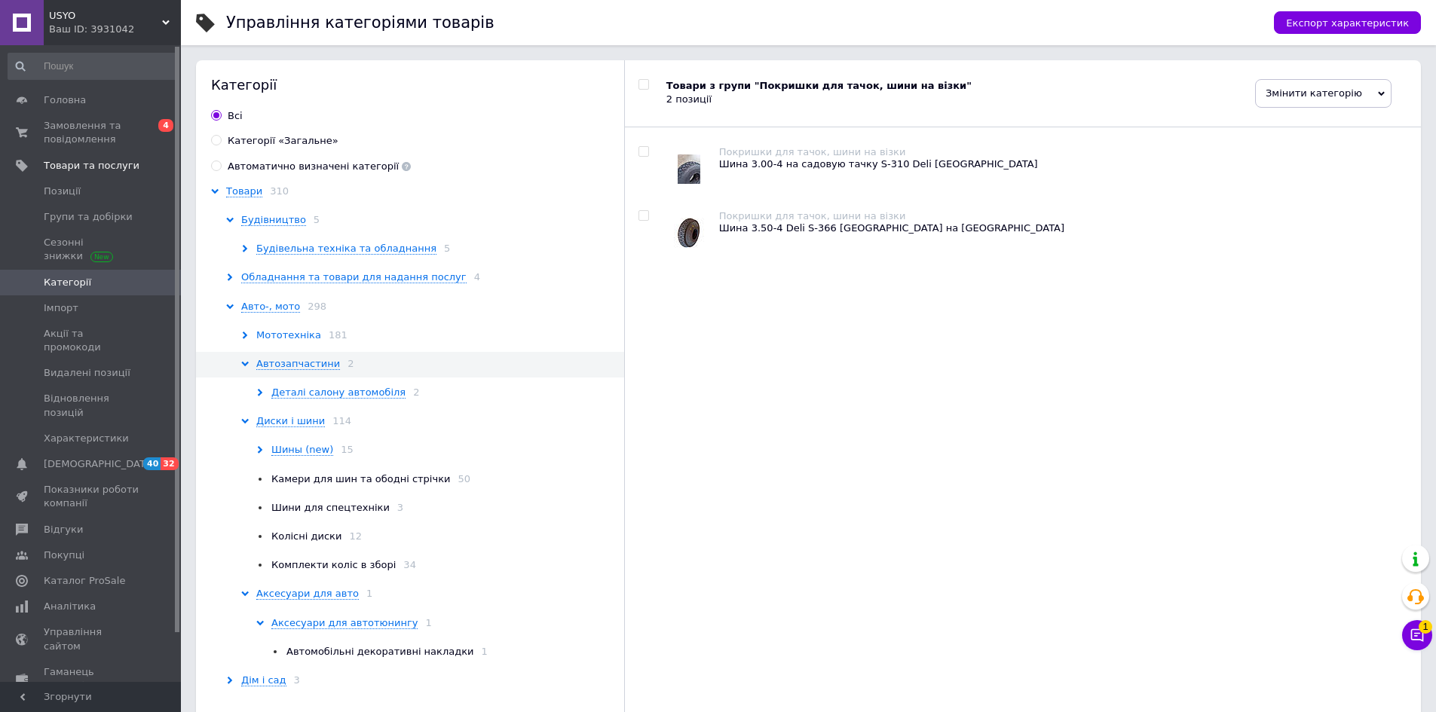
click at [295, 335] on span "Мототехніка" at bounding box center [288, 335] width 65 height 12
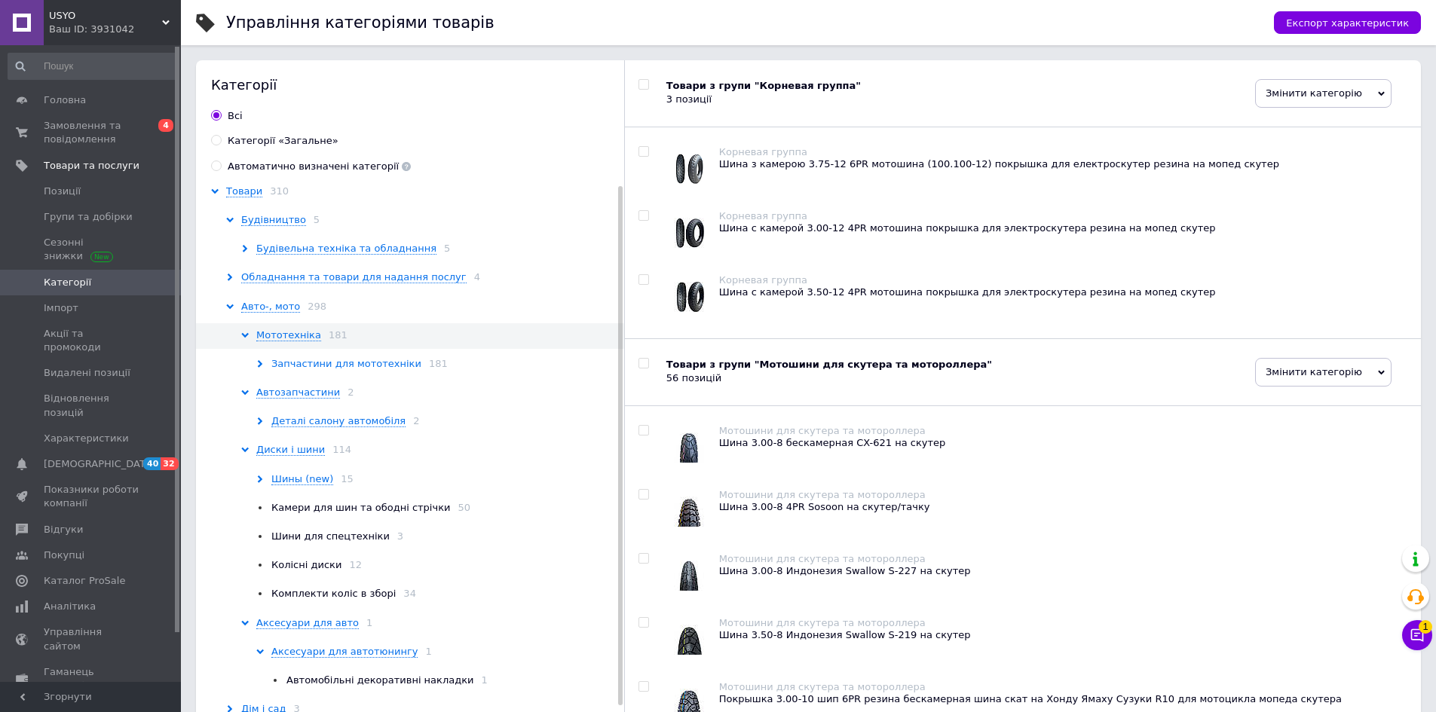
click at [299, 366] on span "Запчастини для мототехніки" at bounding box center [346, 364] width 150 height 12
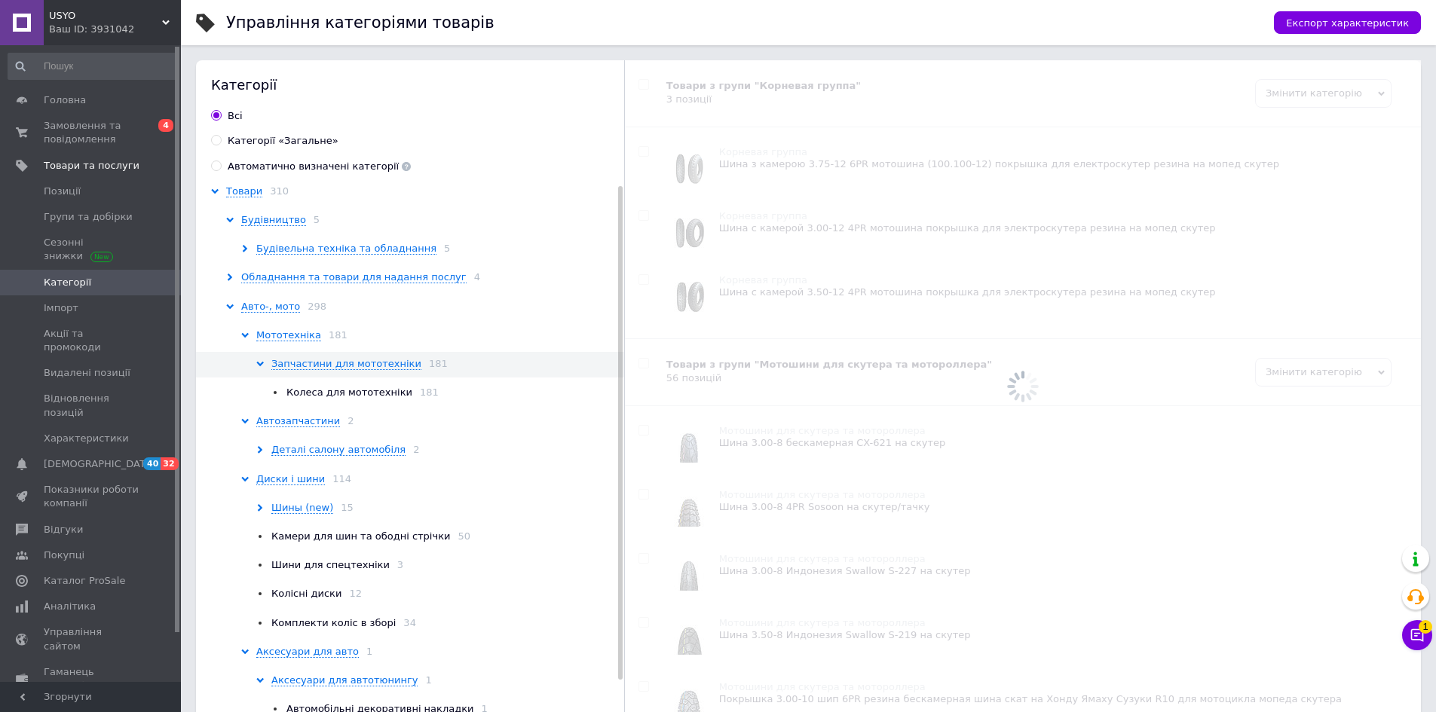
click at [311, 393] on span "Колеса для мототехніки" at bounding box center [349, 392] width 126 height 11
